Goal: Information Seeking & Learning: Understand process/instructions

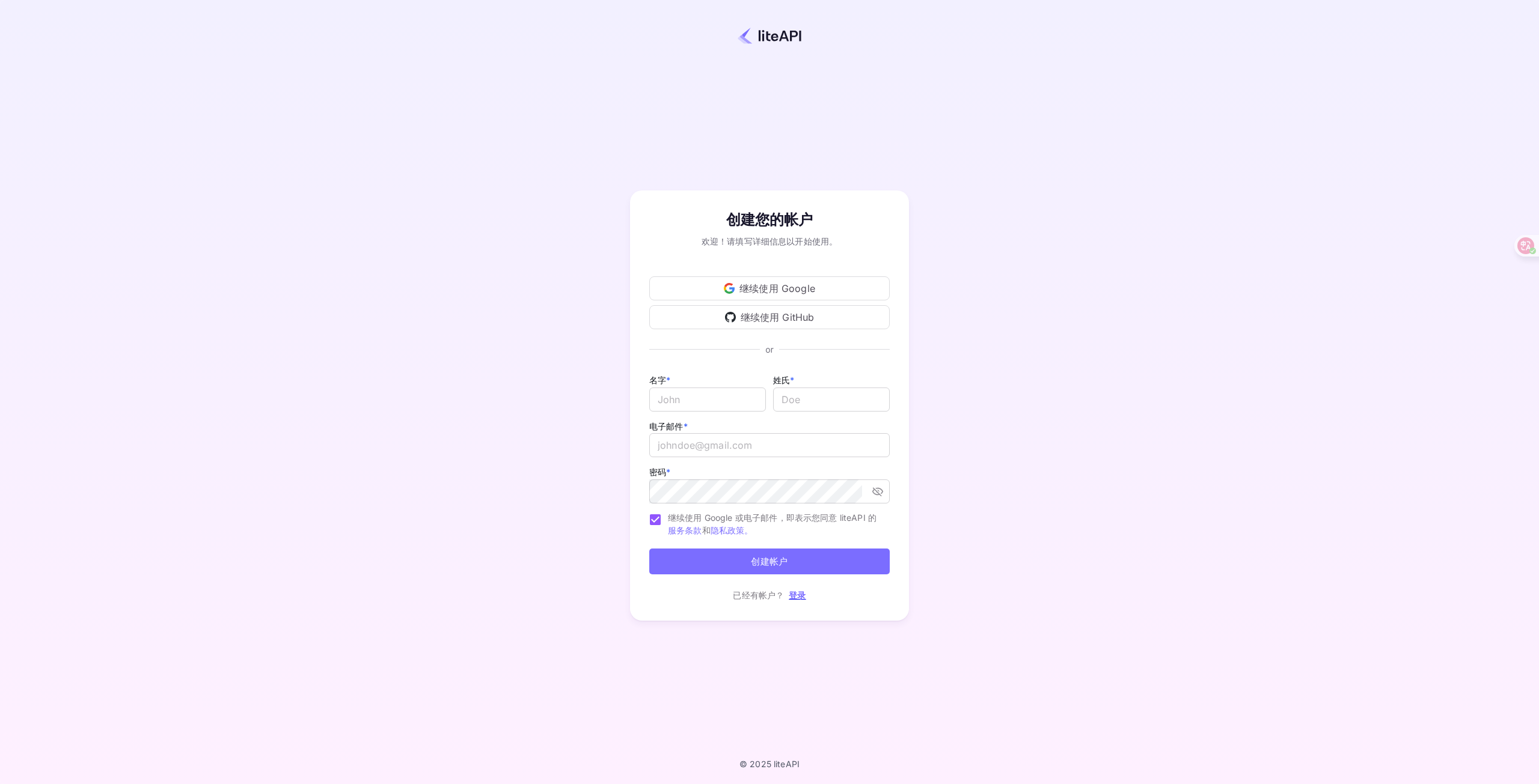
click at [782, 292] on font "继续使用 Google" at bounding box center [778, 288] width 76 height 12
click at [742, 285] on font "继续使用 Google" at bounding box center [778, 288] width 76 height 12
click at [748, 373] on div "名字 * ​" at bounding box center [708, 390] width 117 height 36
click at [794, 597] on font "登录" at bounding box center [797, 595] width 17 height 10
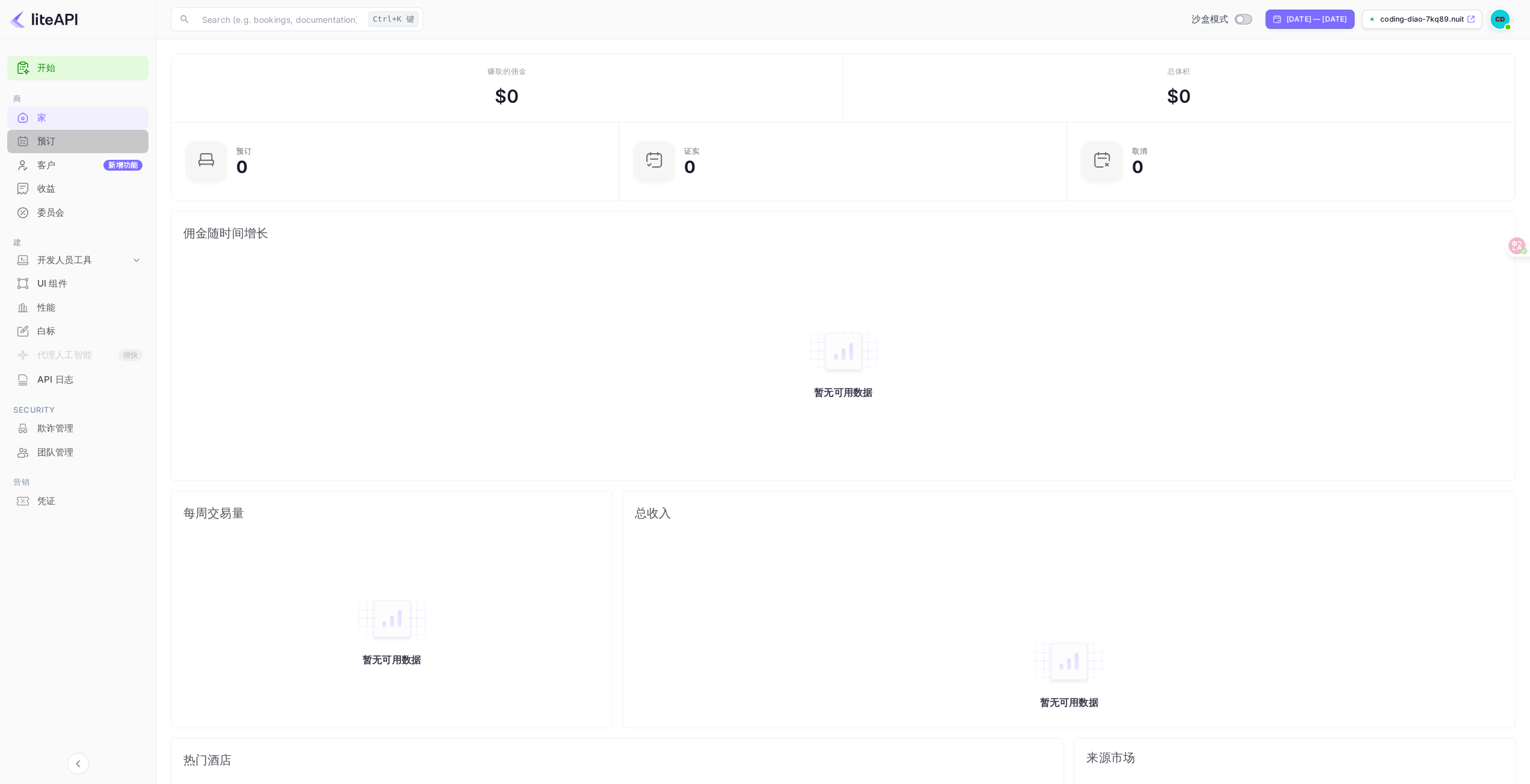
click at [38, 147] on font "预订" at bounding box center [46, 141] width 18 height 14
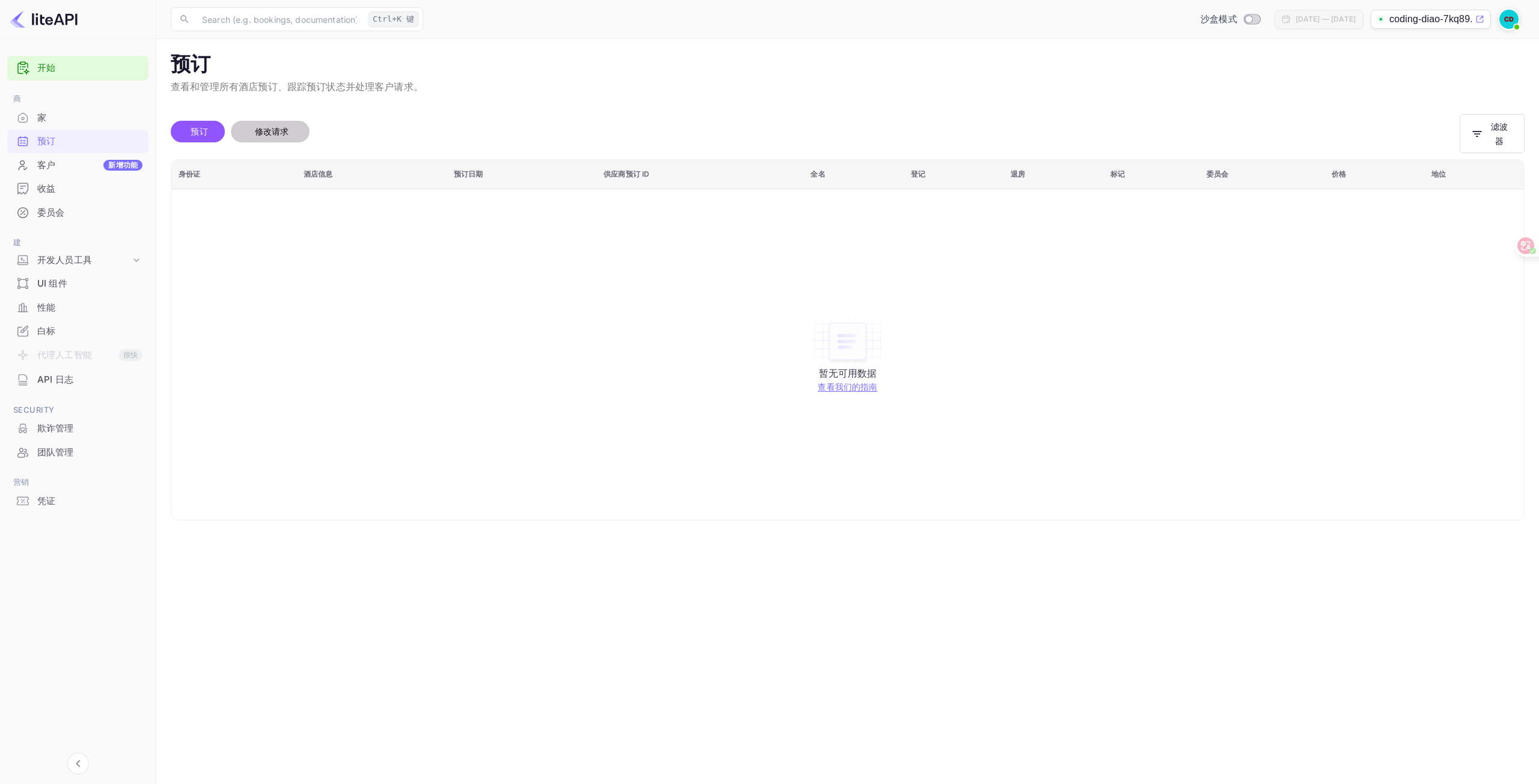
click at [263, 132] on font "修改请求" at bounding box center [272, 131] width 35 height 10
click at [72, 262] on font "开发人员工具" at bounding box center [64, 260] width 55 height 12
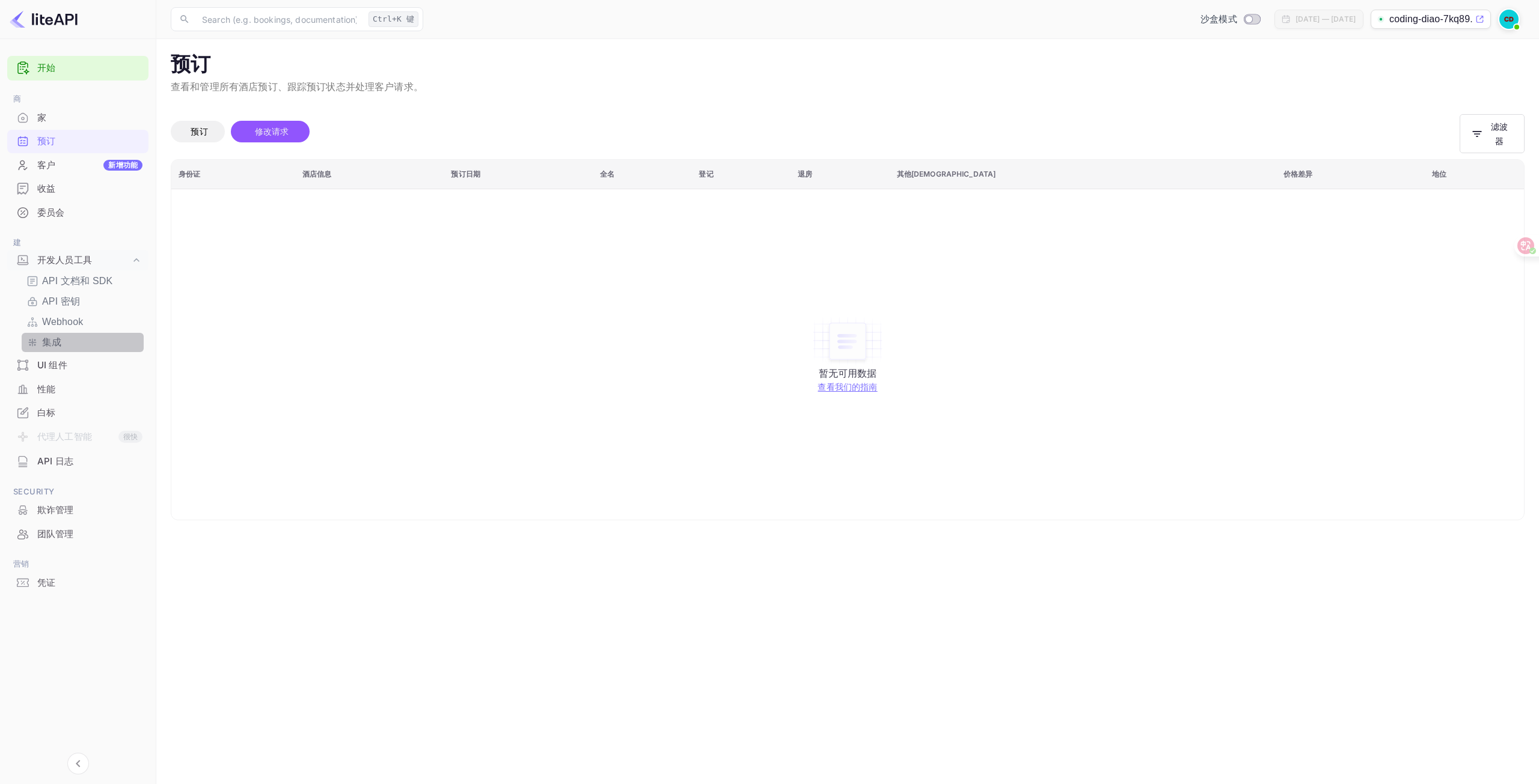
click at [50, 342] on font "集成" at bounding box center [52, 342] width 19 height 10
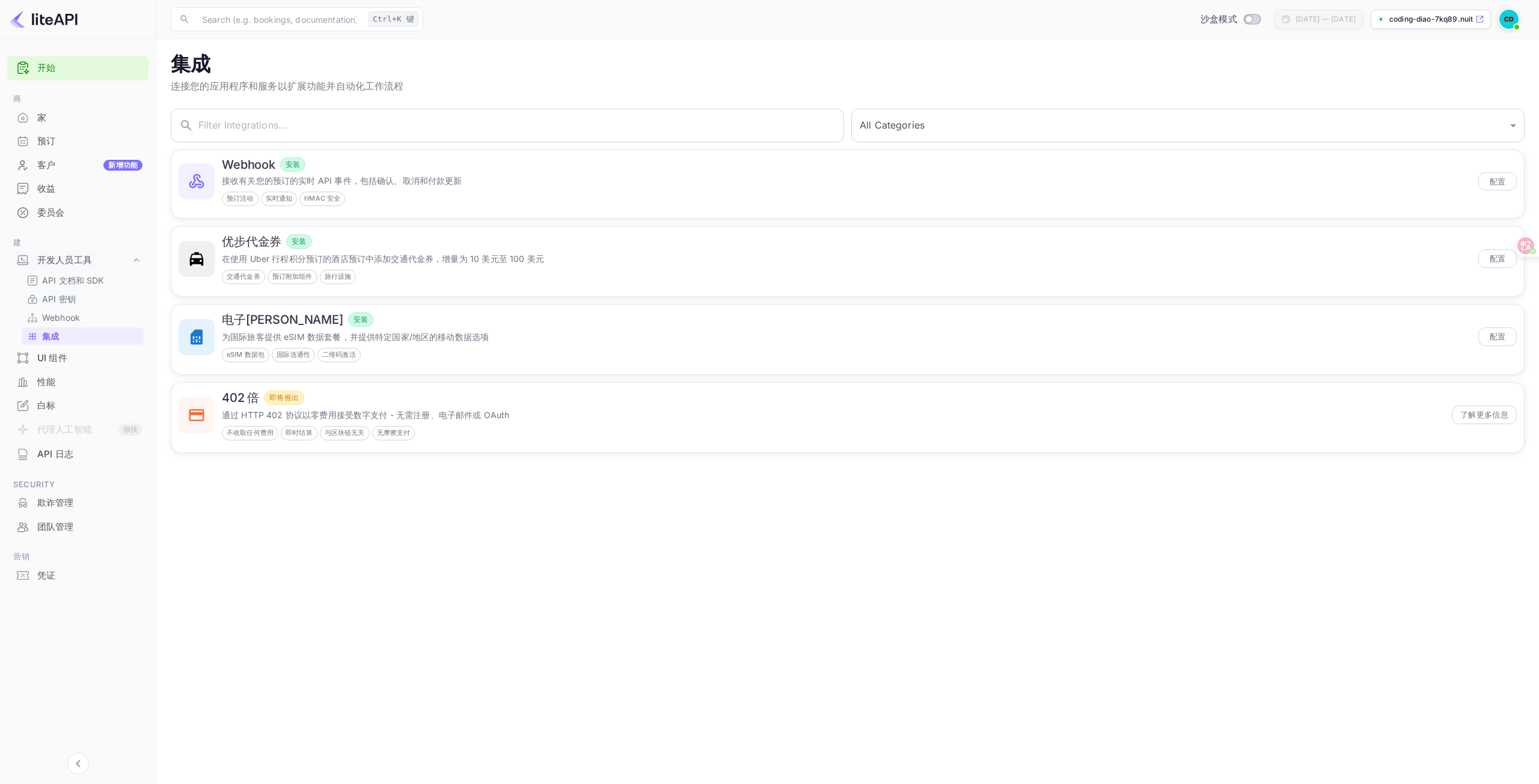
click at [50, 296] on font "API 密钥" at bounding box center [59, 298] width 34 height 10
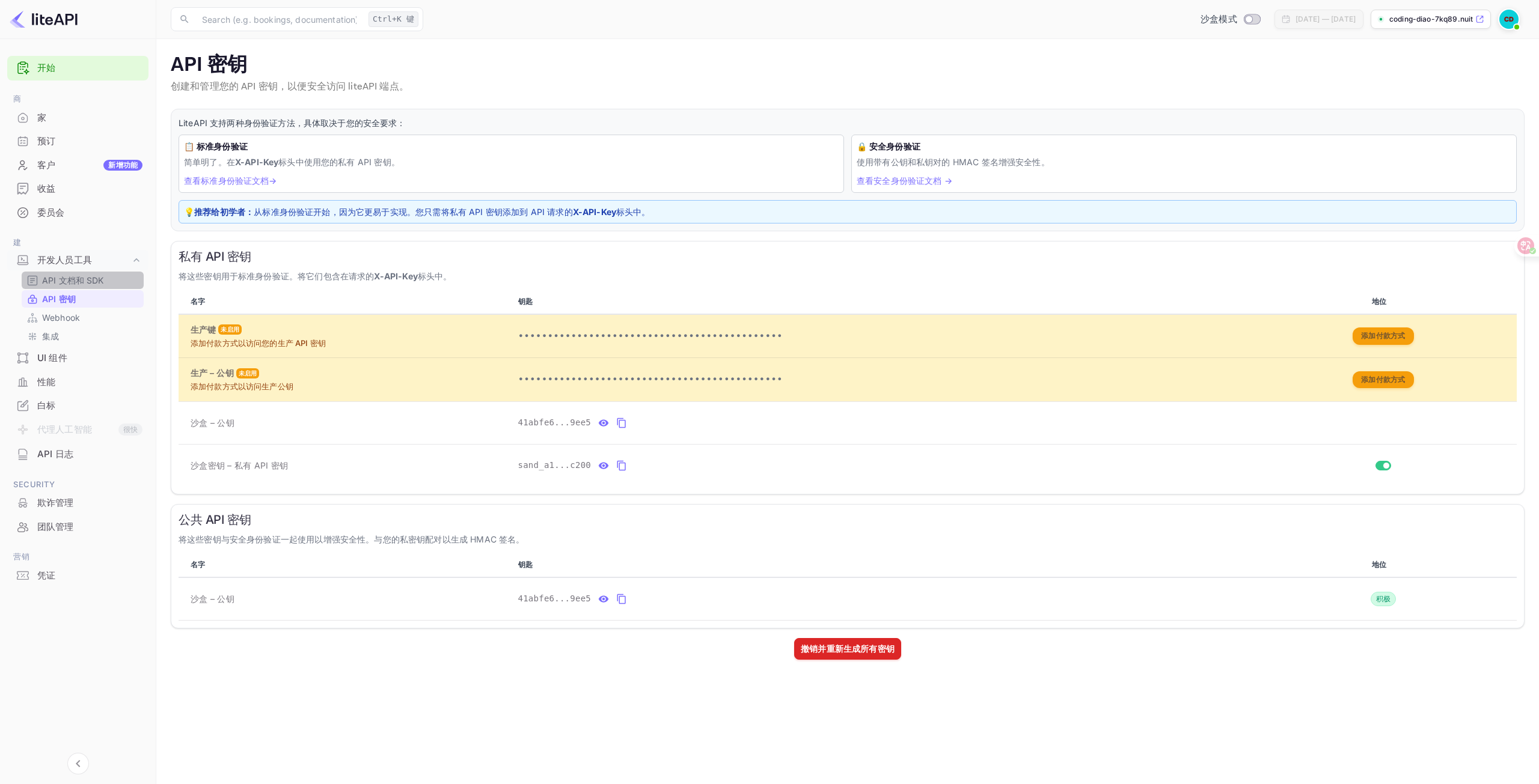
click at [71, 279] on font "API 文档和 SDK" at bounding box center [73, 280] width 62 height 10
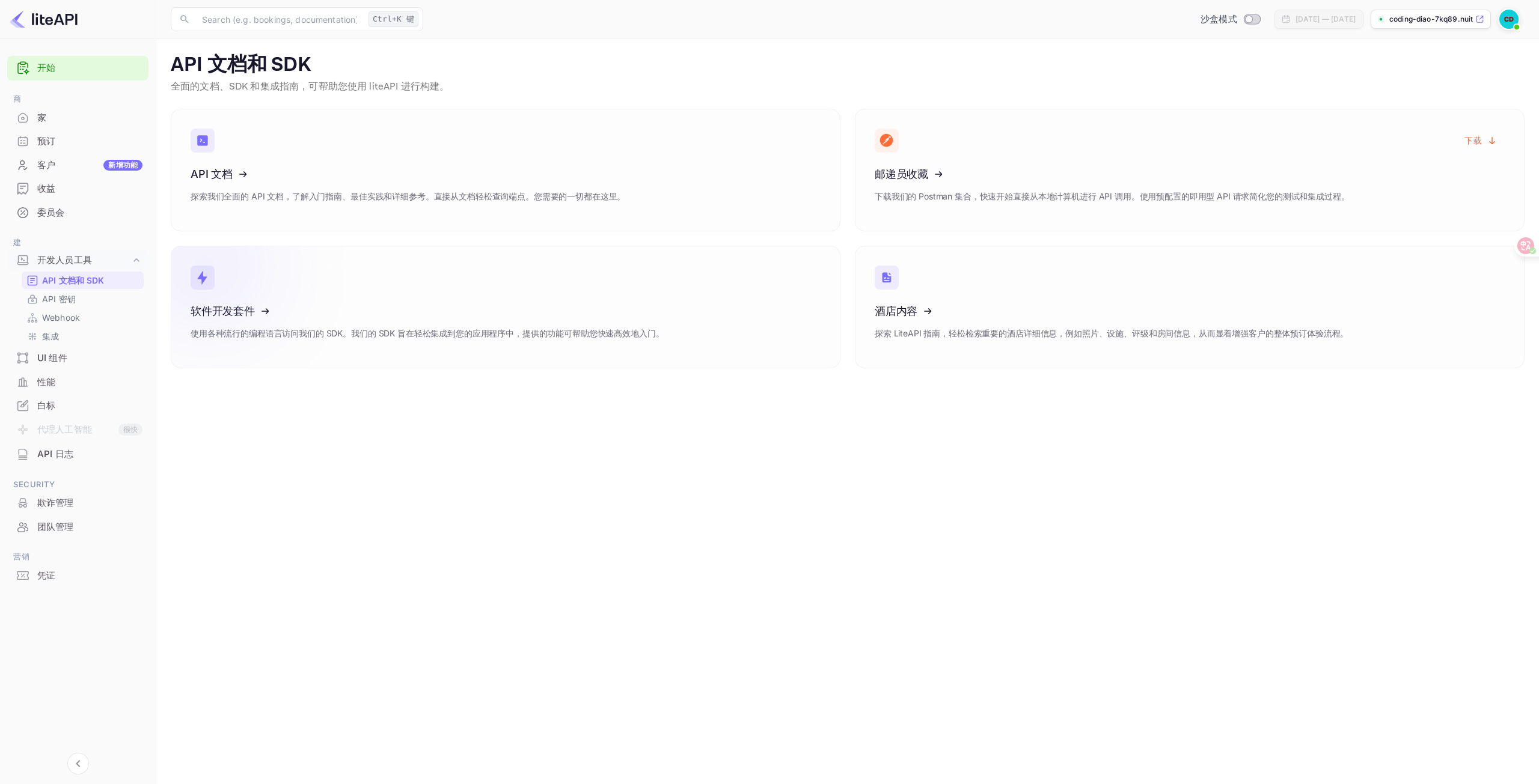
click at [429, 340] on p "使用各种流行的编程语言访问我们的 SDK。我们的 SDK 旨在轻松集成到您的应用程序中，提供的功能可帮助您快速高效地入门。" at bounding box center [427, 333] width 473 height 13
click at [216, 168] on icon at bounding box center [265, 171] width 187 height 124
click at [312, 171] on icon at bounding box center [265, 171] width 187 height 124
click at [64, 451] on font "API 日志" at bounding box center [55, 454] width 36 height 12
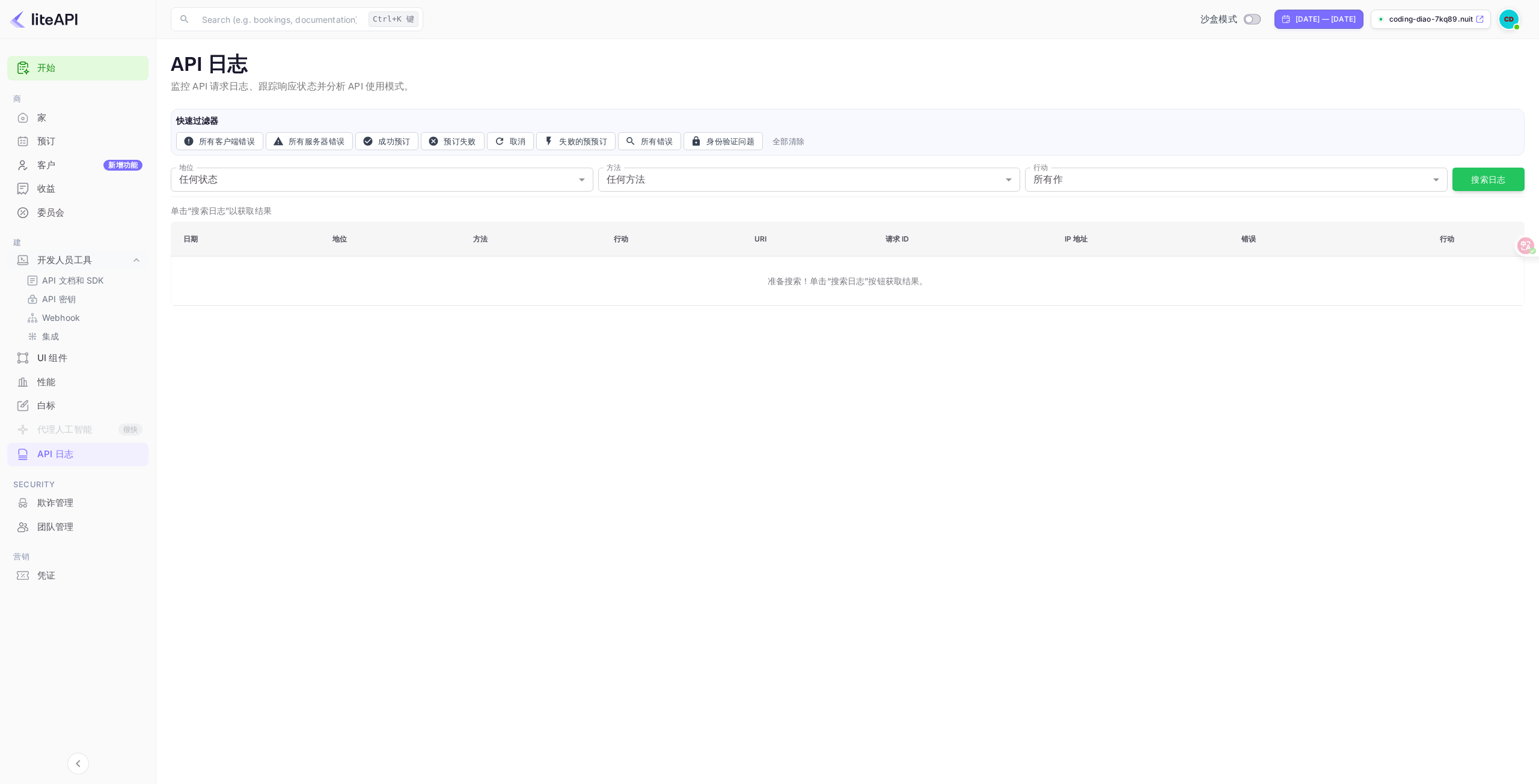
click at [1354, 144] on div "所有客户端错误 所有服务器错误 成功预订 预订失败 取消 失败的预预订 所有错误 身份验证问题 全部清除" at bounding box center [848, 141] width 1343 height 18
click at [765, 423] on main "API 日志 监控 API 请求日志、跟踪响应状态并分析 API 使用模式。 保存更改 快速过滤器 所有客户端错误 所有服务器错误 成功预订 预订失败 取消 …" at bounding box center [848, 412] width 1383 height 745
click at [54, 460] on font "API 日志" at bounding box center [55, 454] width 36 height 14
click at [230, 177] on body "Getting started 商 Home Bookings Customers New Earnings Commission 建 开发人员工具 API …" at bounding box center [770, 392] width 1539 height 784
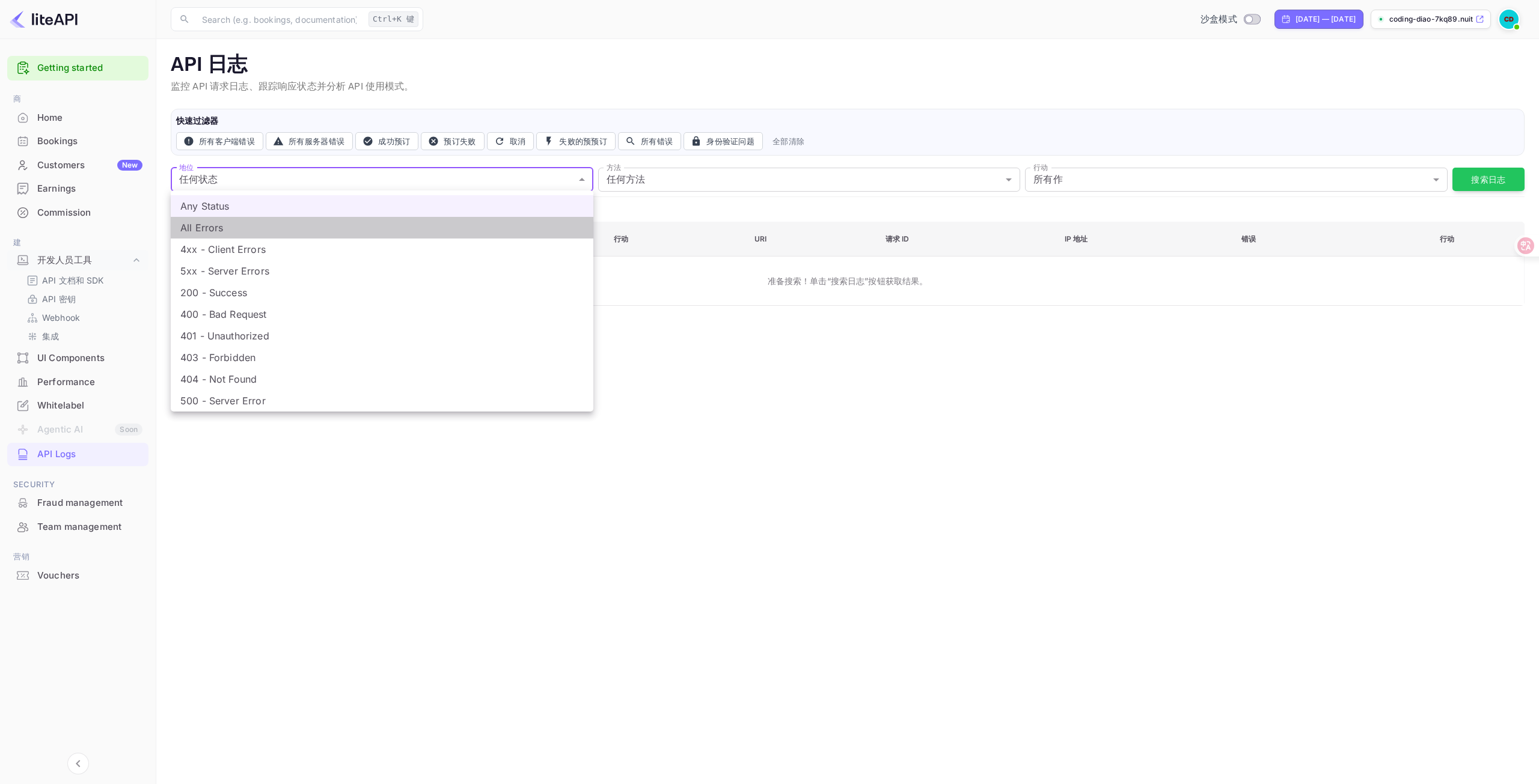
click at [216, 229] on li "All Errors" at bounding box center [382, 228] width 423 height 22
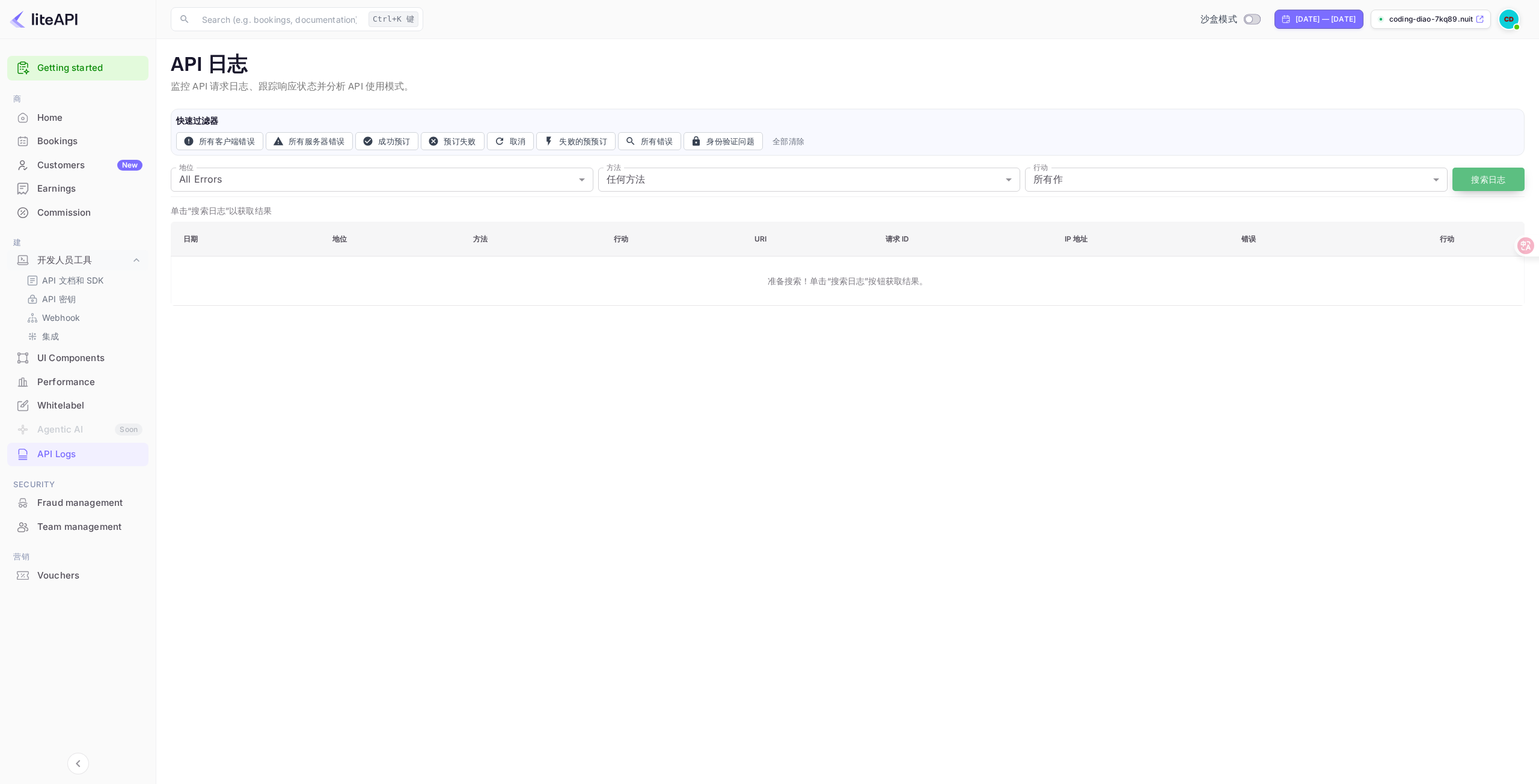
click at [1470, 182] on button "搜索日志" at bounding box center [1489, 179] width 72 height 24
click at [316, 140] on font "所有服务器错误" at bounding box center [316, 141] width 56 height 9
type input "5xx"
click at [1489, 177] on font "搜索日志" at bounding box center [1488, 179] width 35 height 10
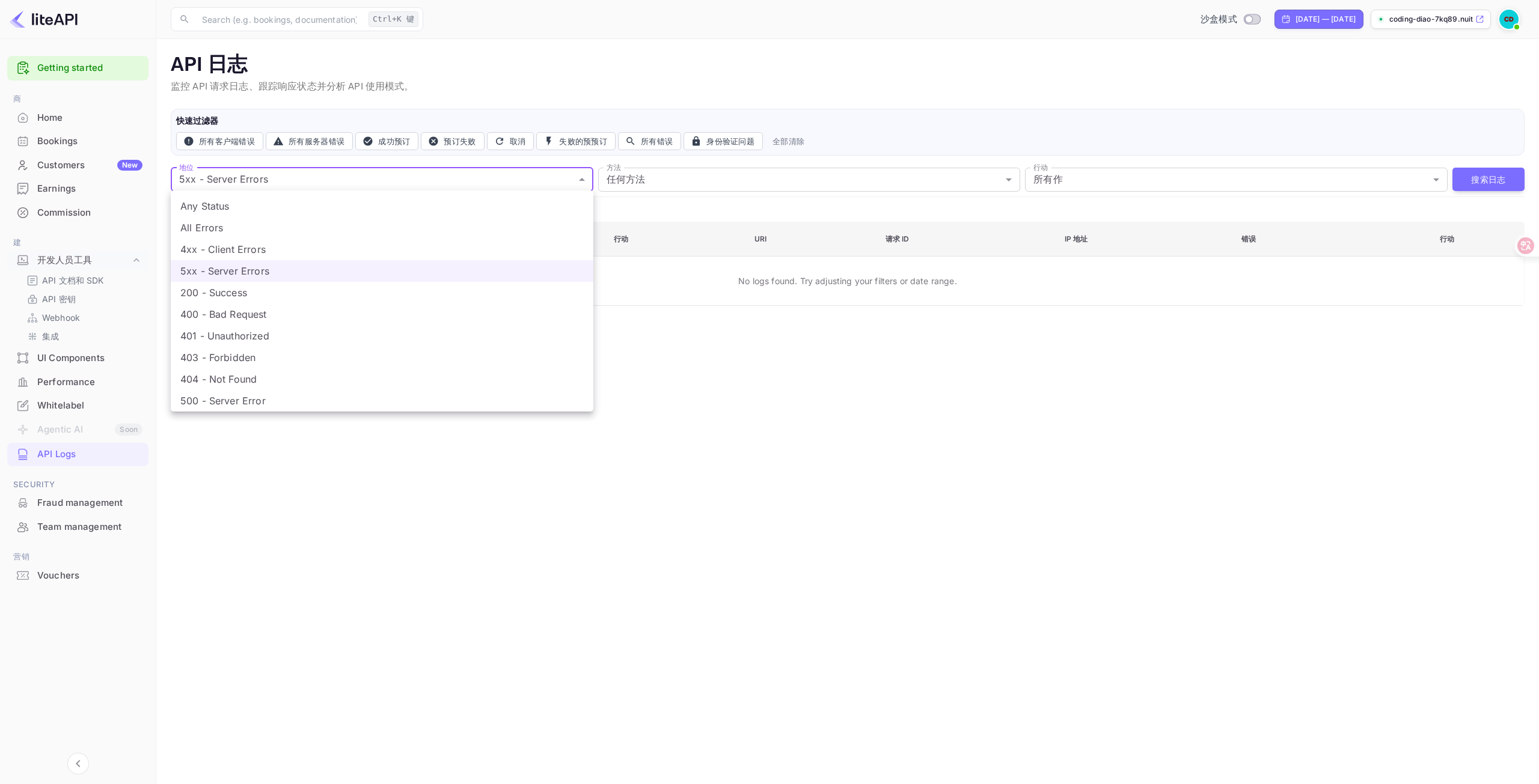
click at [296, 169] on body "Getting started 商 Home Bookings Customers New Earnings Commission 建 开发人员工具 API …" at bounding box center [770, 392] width 1539 height 784
click at [864, 266] on div at bounding box center [770, 392] width 1539 height 784
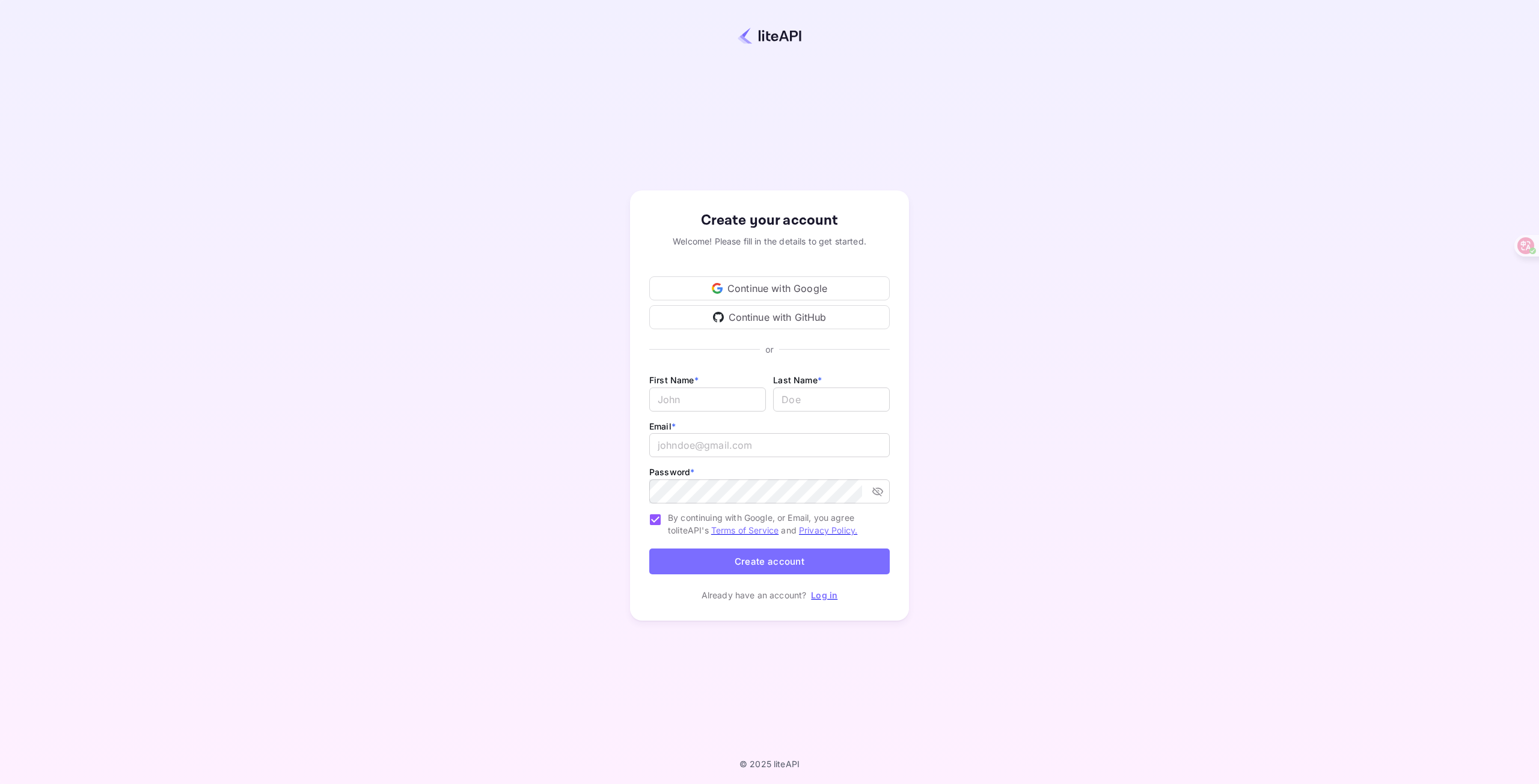
click at [755, 285] on div "Continue with Google" at bounding box center [770, 288] width 240 height 24
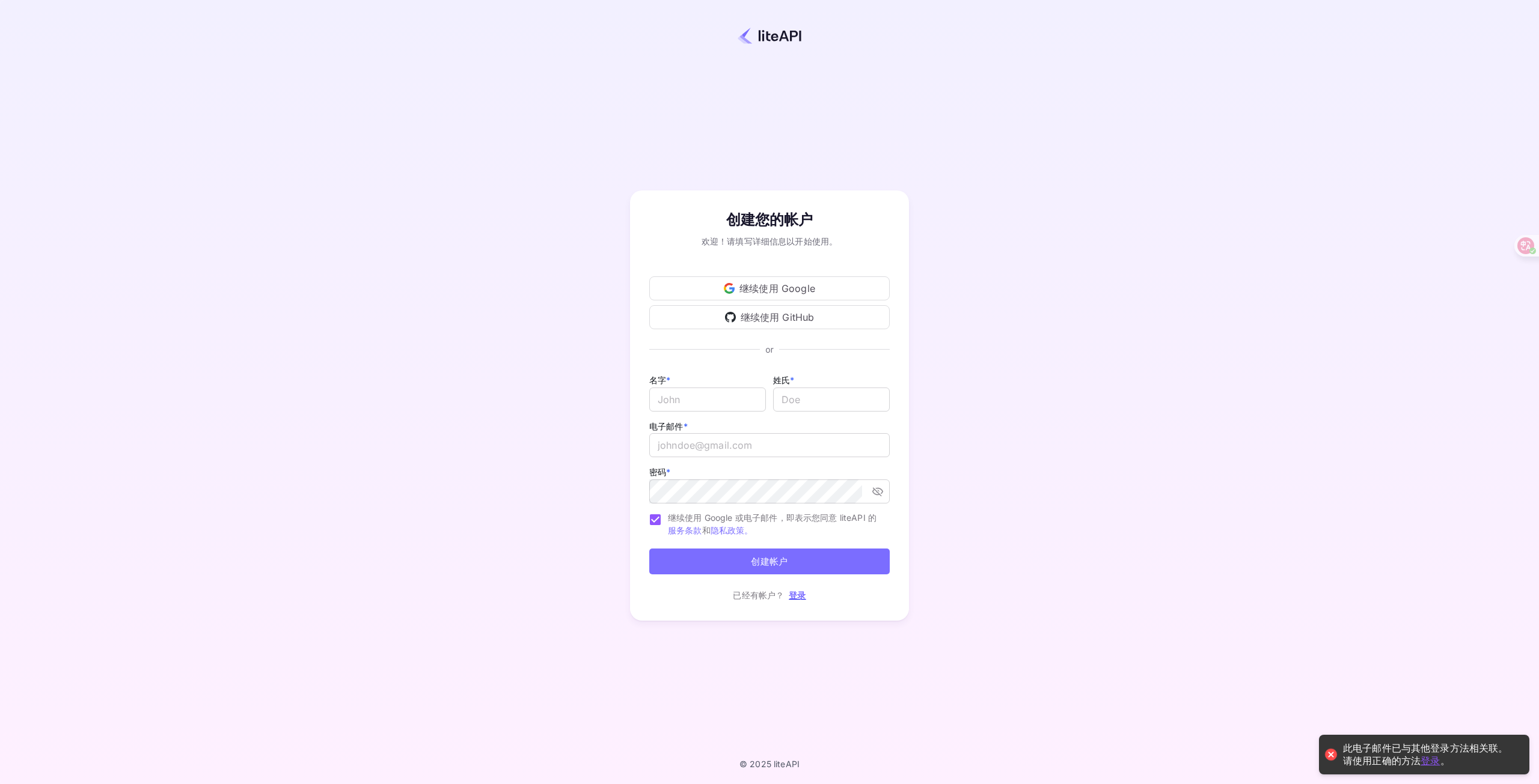
click at [795, 593] on font "登录" at bounding box center [797, 595] width 17 height 10
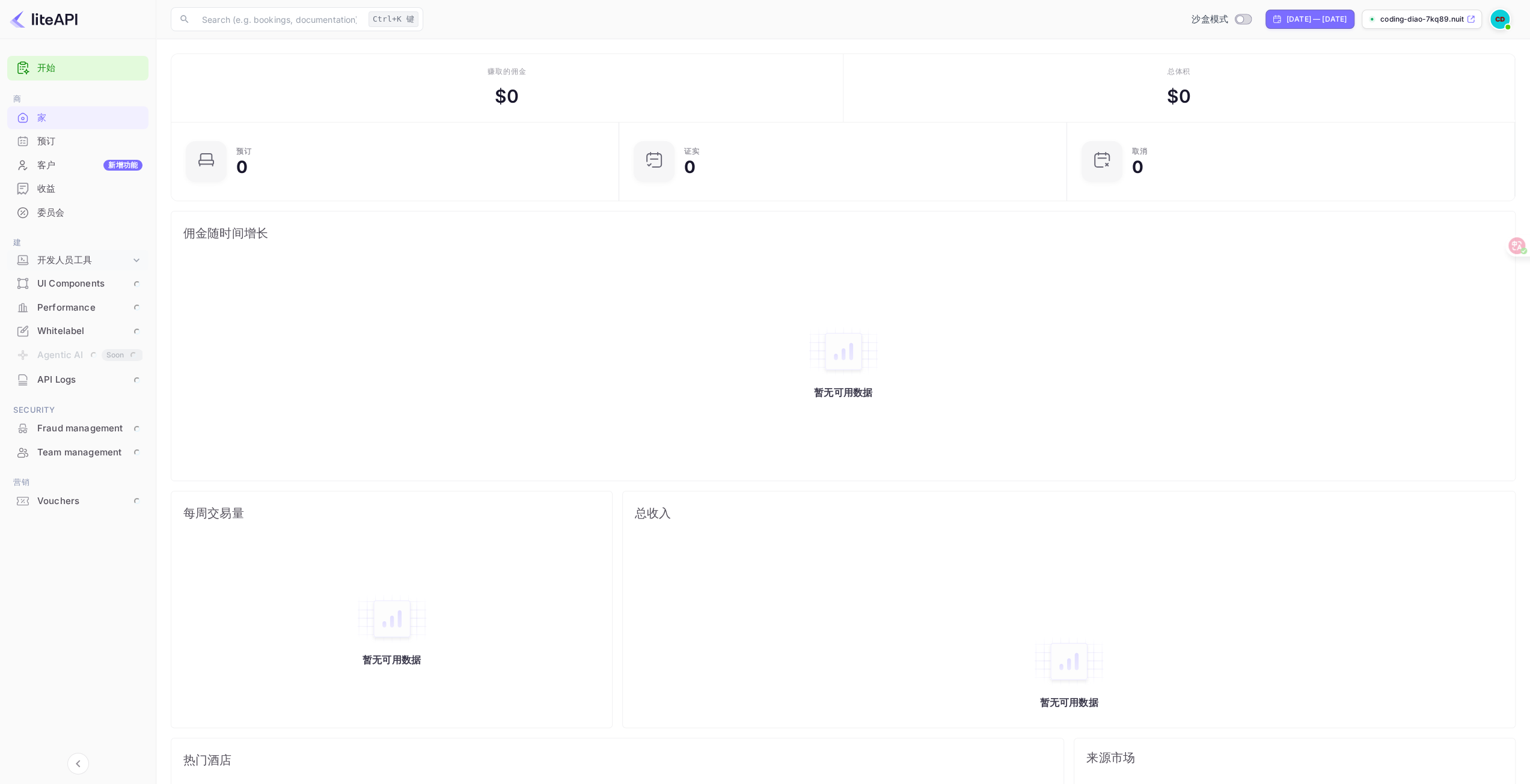
click at [81, 257] on font "开发人员工具" at bounding box center [64, 260] width 55 height 12
click at [79, 279] on font "API 文档和 SDK" at bounding box center [73, 280] width 62 height 10
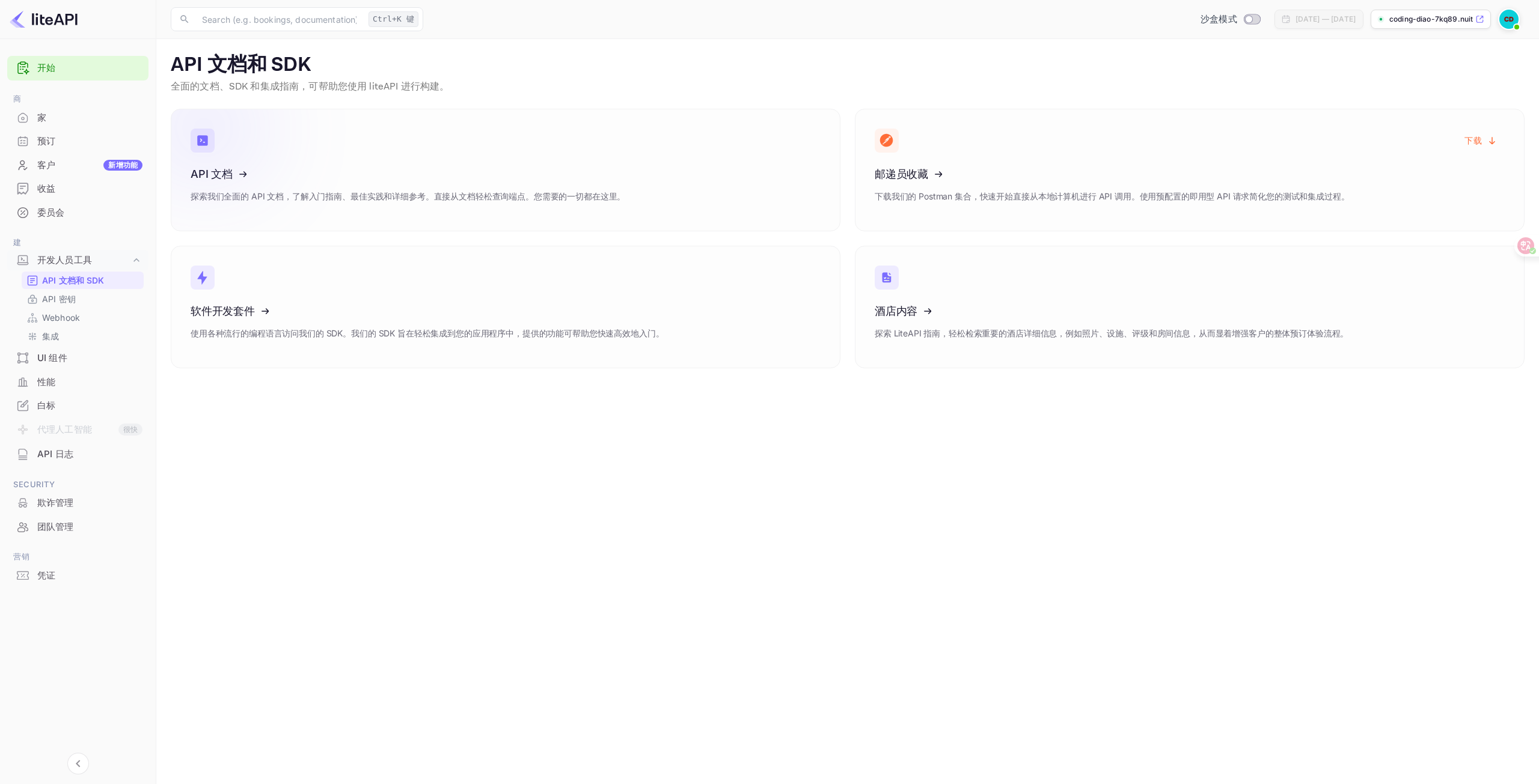
click at [246, 139] on icon at bounding box center [265, 171] width 187 height 124
